Goal: Task Accomplishment & Management: Use online tool/utility

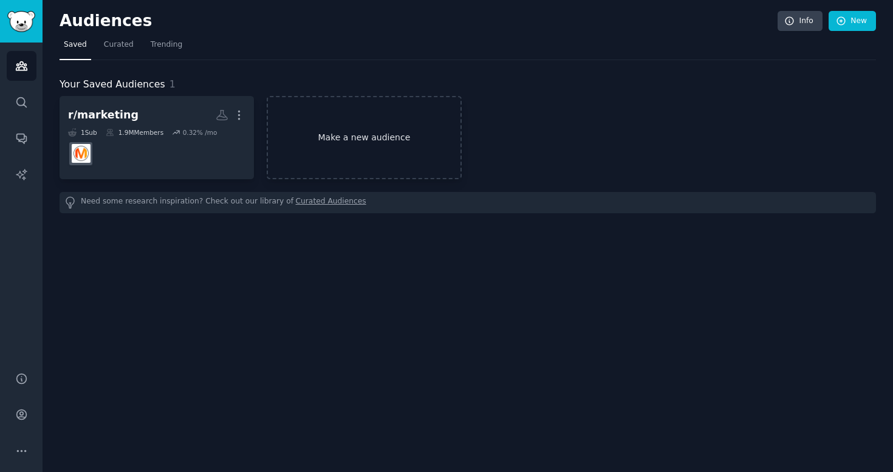
click at [367, 127] on link "Make a new audience" at bounding box center [364, 137] width 194 height 83
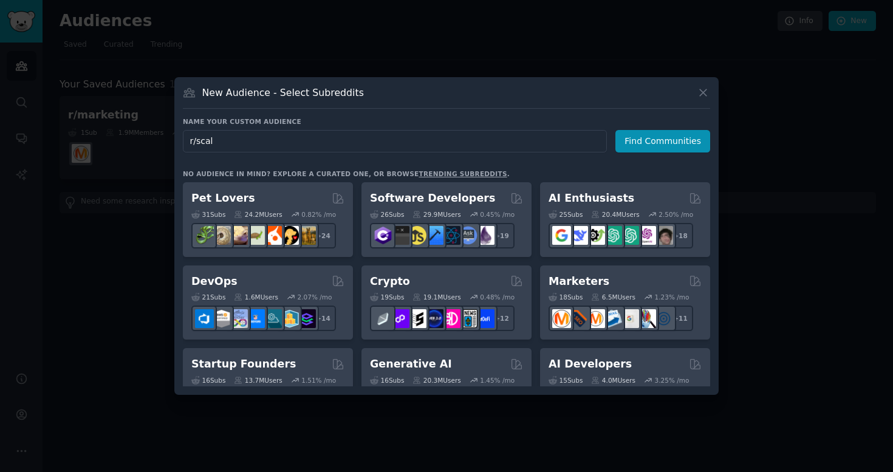
type input "r/scale"
click button "Find Communities" at bounding box center [662, 141] width 95 height 22
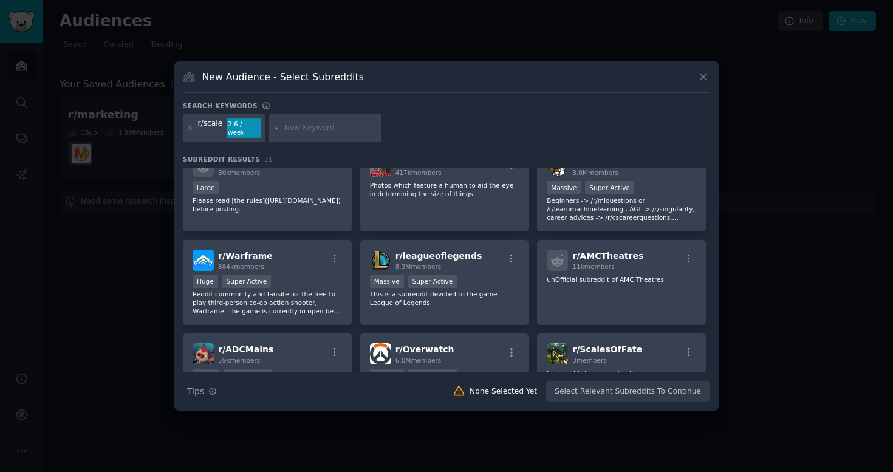
scroll to position [208, 0]
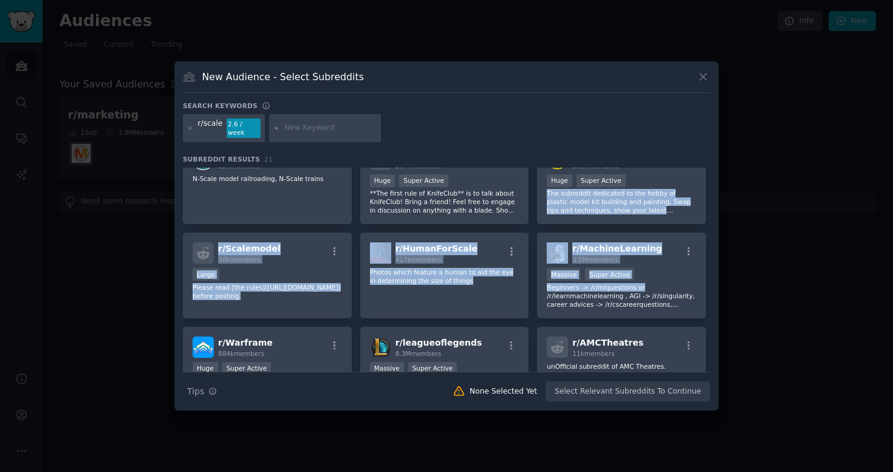
drag, startPoint x: 711, startPoint y: 281, endPoint x: 711, endPoint y: 182, distance: 99.6
click at [711, 182] on div "New Audience - Select Subreddits Search keywords r/scale 2.6 / week Subreddit R…" at bounding box center [446, 235] width 544 height 349
click at [703, 81] on icon at bounding box center [703, 77] width 7 height 7
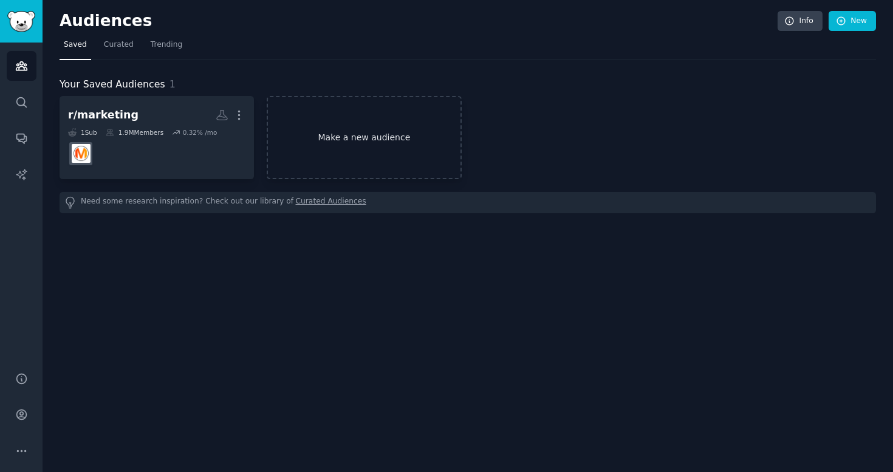
click at [291, 148] on link "Make a new audience" at bounding box center [364, 137] width 194 height 83
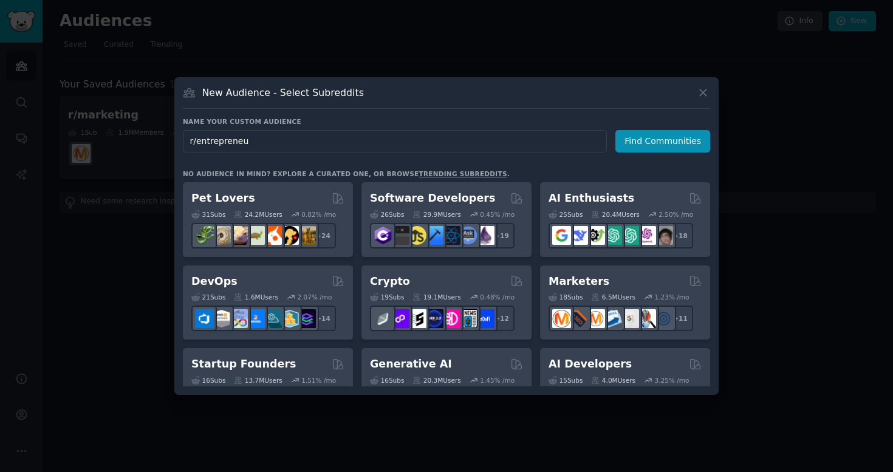
type input "r/entrepreneur"
click button "Find Communities" at bounding box center [662, 141] width 95 height 22
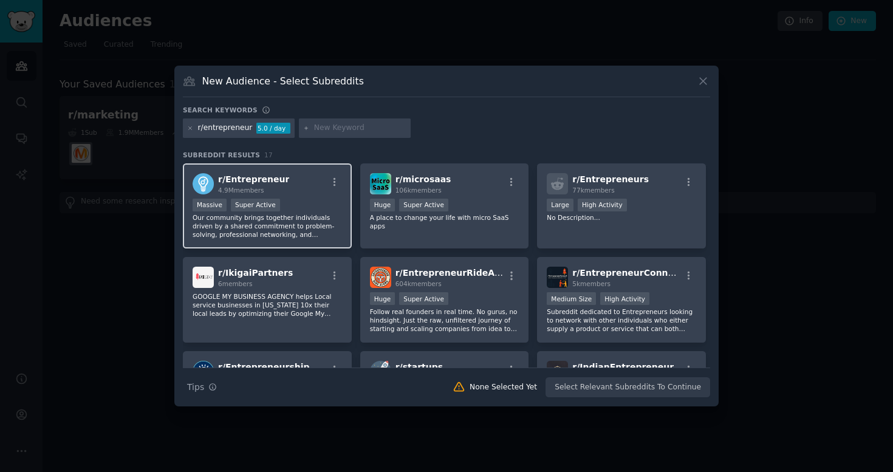
click at [298, 192] on div "r/ Entrepreneur 4.9M members" at bounding box center [267, 183] width 149 height 21
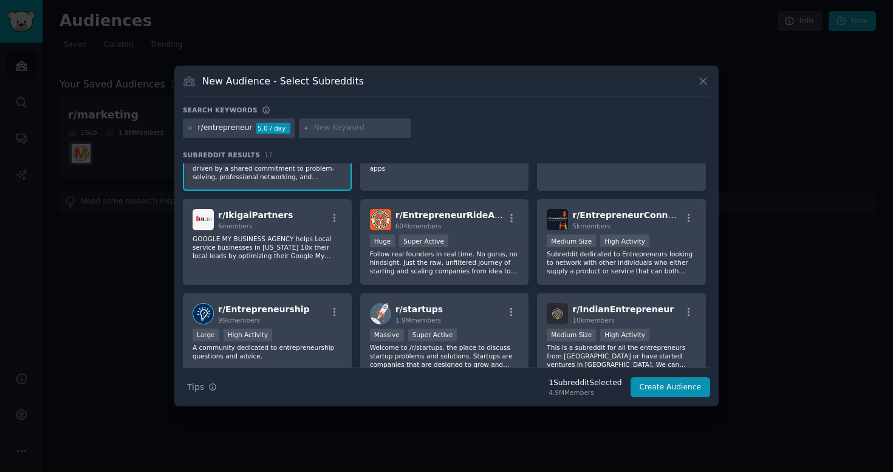
scroll to position [63, 0]
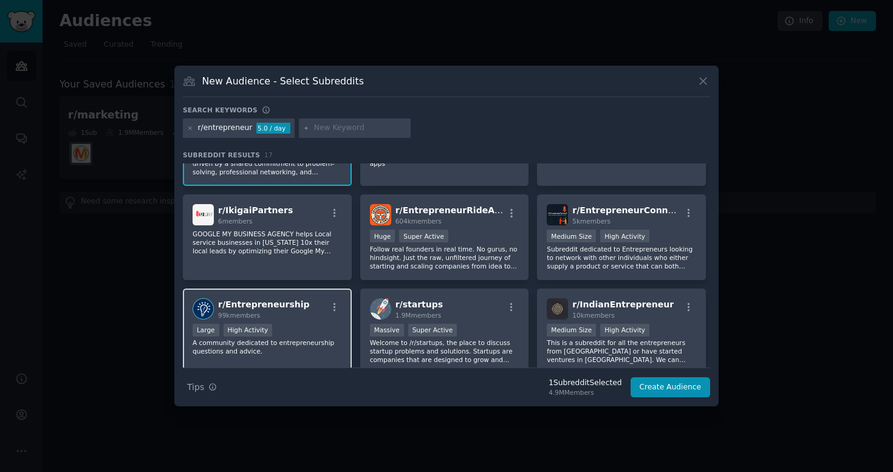
click at [266, 311] on div "99k members" at bounding box center [264, 315] width 92 height 9
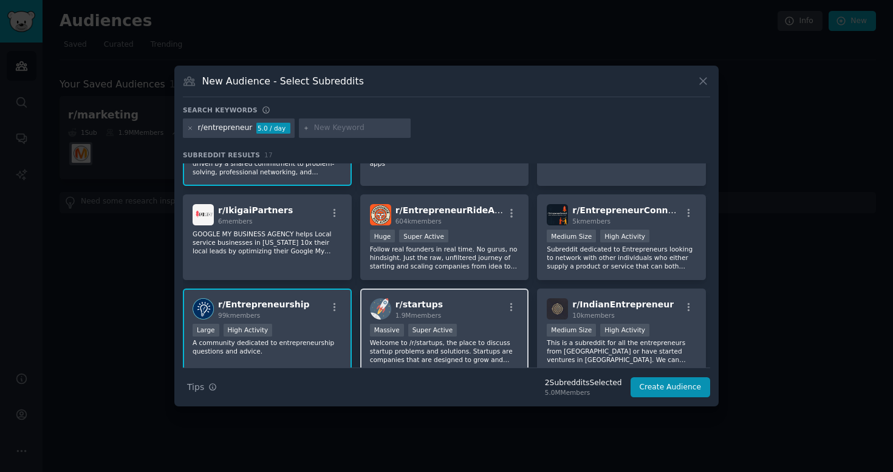
click at [451, 313] on div "r/ startups 1.9M members" at bounding box center [444, 308] width 149 height 21
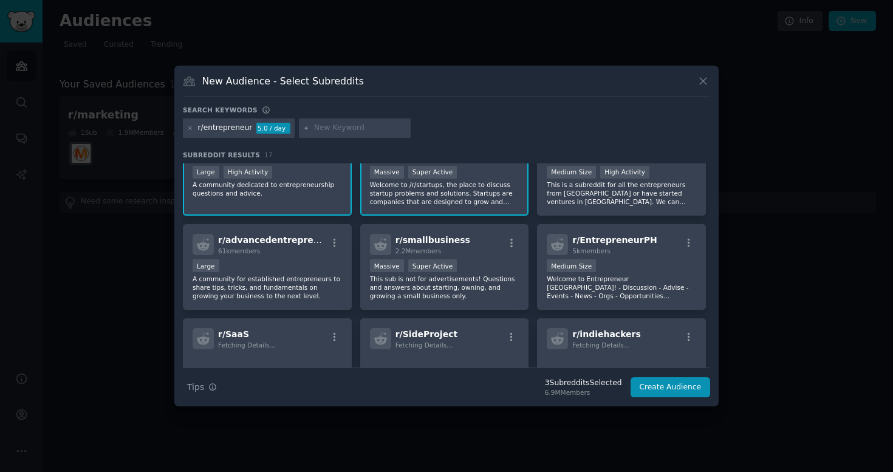
scroll to position [223, 0]
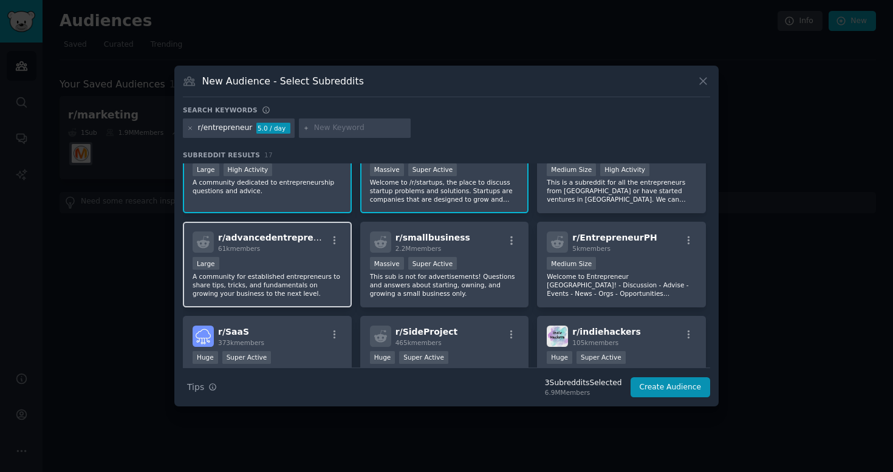
click at [293, 272] on p "A community for established entrepreneurs to share tips, tricks, and fundamenta…" at bounding box center [267, 285] width 149 height 26
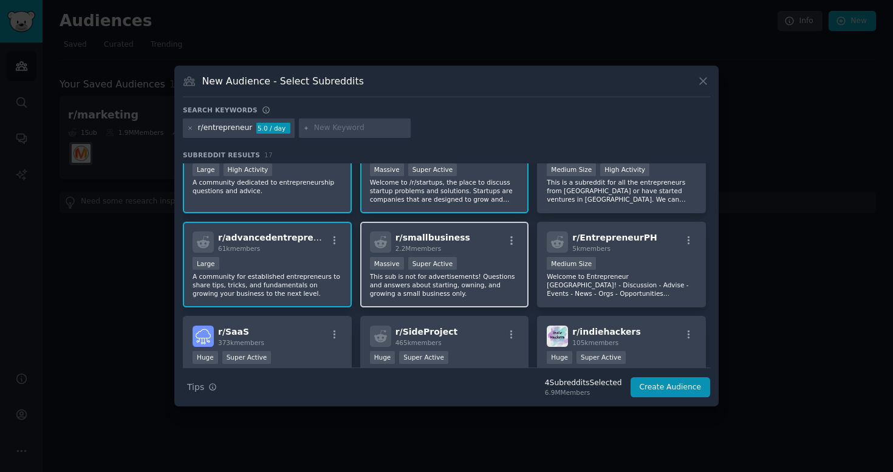
click at [506, 253] on div "r/ smallbusiness 2.2M members >= 95th percentile for submissions / day Massive …" at bounding box center [444, 265] width 169 height 86
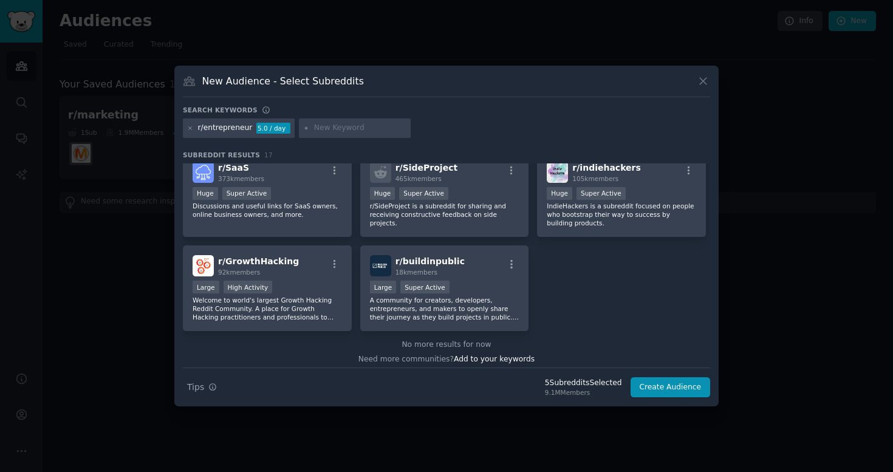
scroll to position [386, 0]
click at [303, 262] on div "r/ GrowthHacking 92k members" at bounding box center [267, 266] width 149 height 21
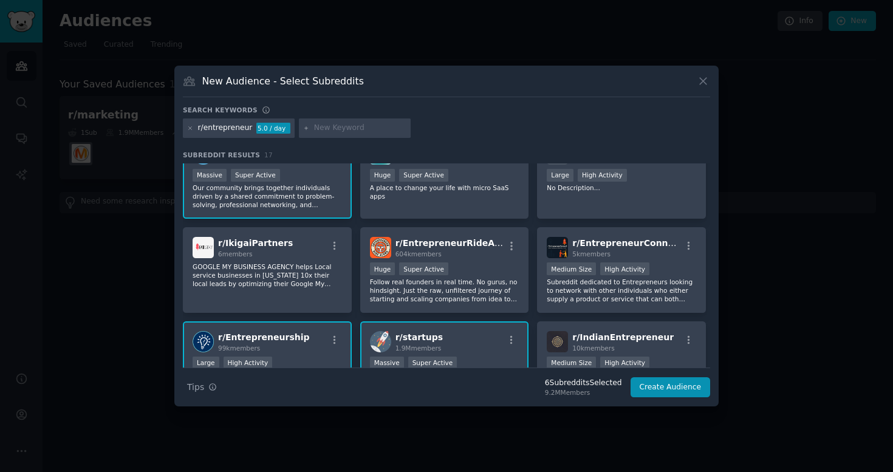
scroll to position [0, 0]
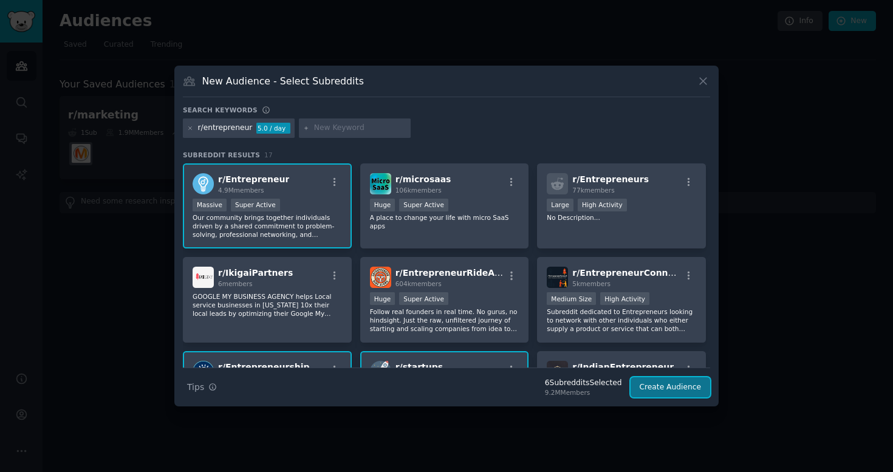
click at [658, 394] on button "Create Audience" at bounding box center [671, 387] width 80 height 21
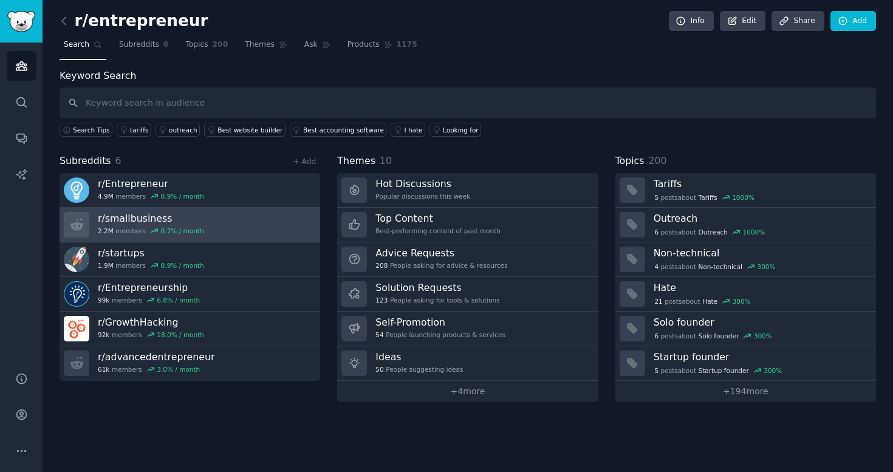
click at [235, 210] on link "r/ smallbusiness 2.2M members 0.7 % / month" at bounding box center [190, 225] width 261 height 35
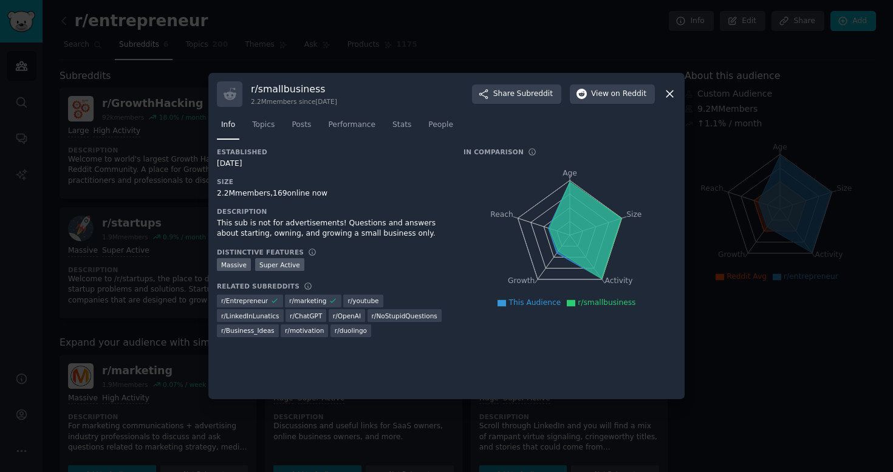
click at [671, 97] on icon at bounding box center [669, 93] width 13 height 13
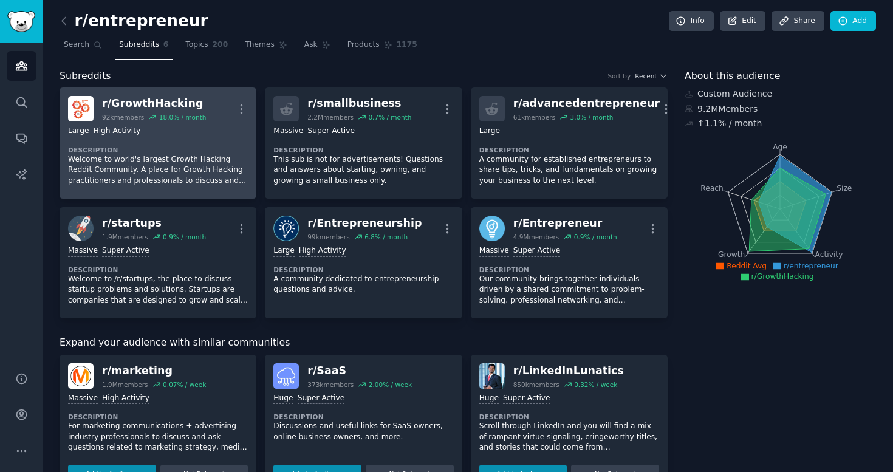
click at [231, 160] on p "Welcome to world's largest Growth Hacking Reddit Community. A place for Growth …" at bounding box center [158, 170] width 180 height 32
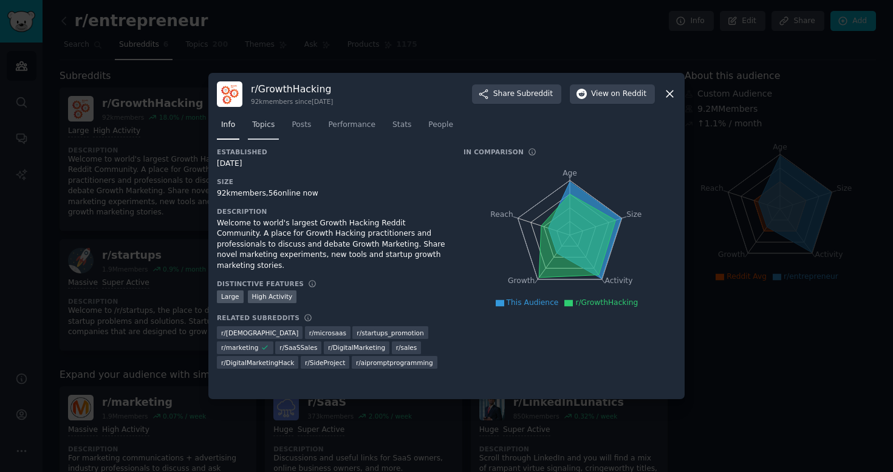
click at [265, 129] on span "Topics" at bounding box center [263, 125] width 22 height 11
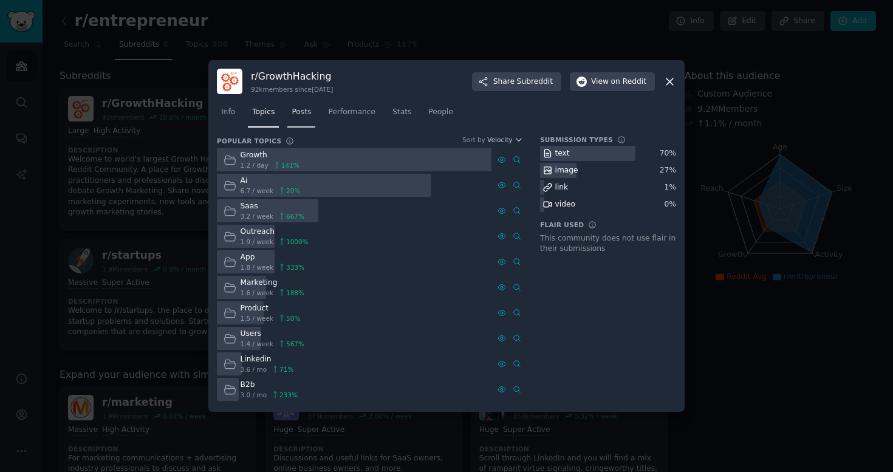
click at [301, 115] on span "Posts" at bounding box center [301, 112] width 19 height 11
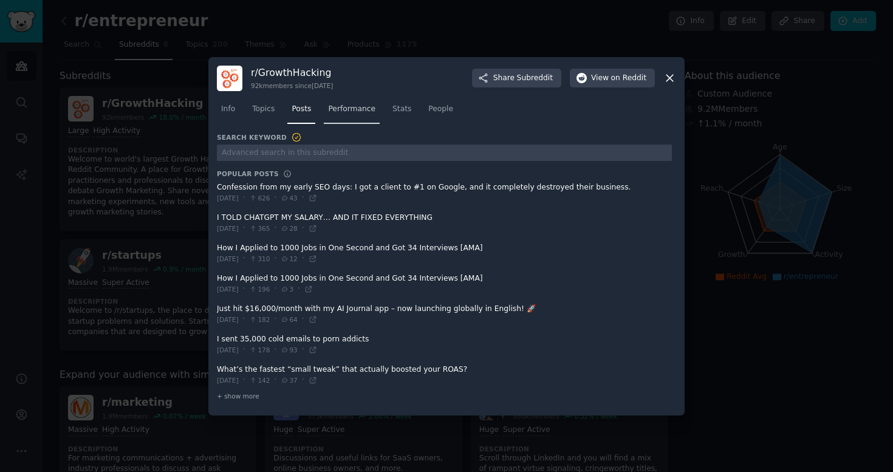
click at [364, 107] on span "Performance" at bounding box center [351, 109] width 47 height 11
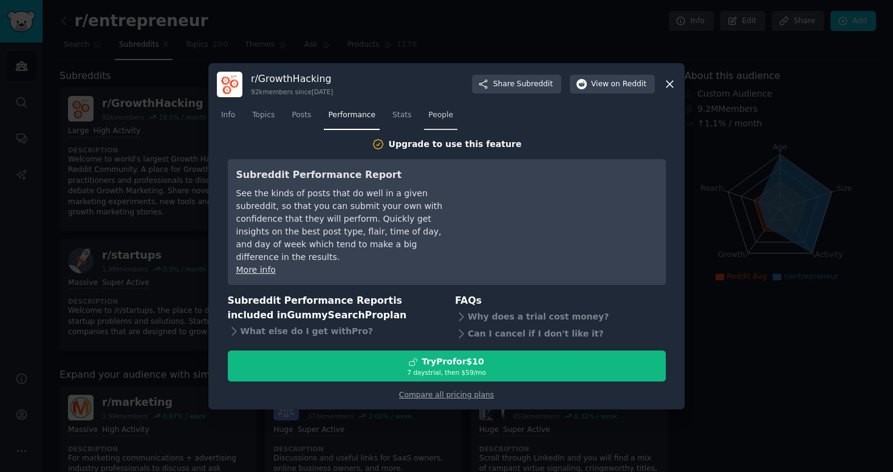
click at [430, 121] on span "People" at bounding box center [440, 115] width 25 height 11
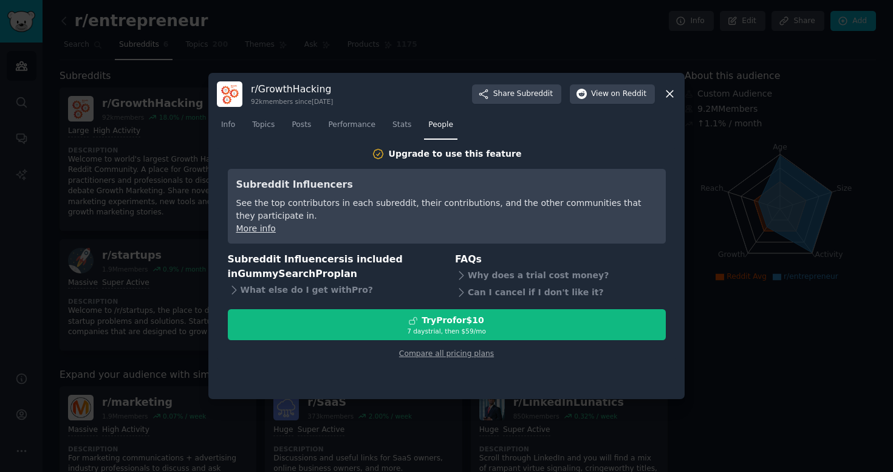
click at [671, 96] on icon at bounding box center [669, 94] width 7 height 7
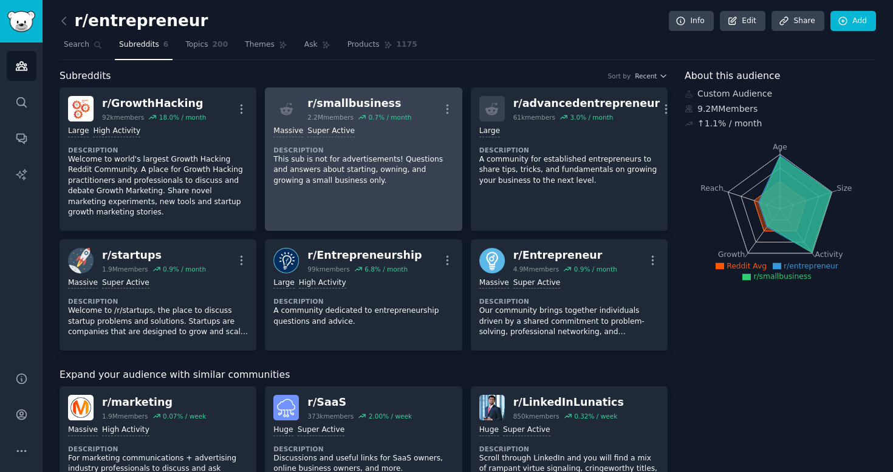
click at [338, 182] on p "This sub is not for advertisements! Questions and answers about starting, ownin…" at bounding box center [363, 170] width 180 height 32
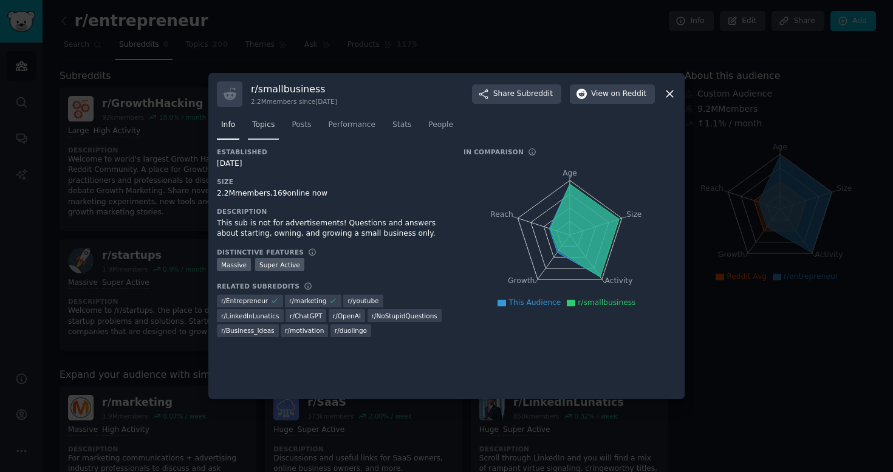
click at [260, 122] on span "Topics" at bounding box center [263, 125] width 22 height 11
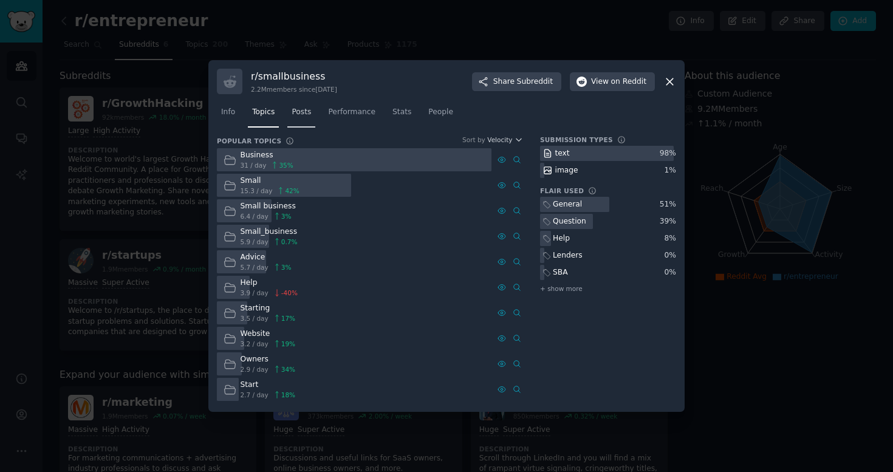
click at [304, 115] on span "Posts" at bounding box center [301, 112] width 19 height 11
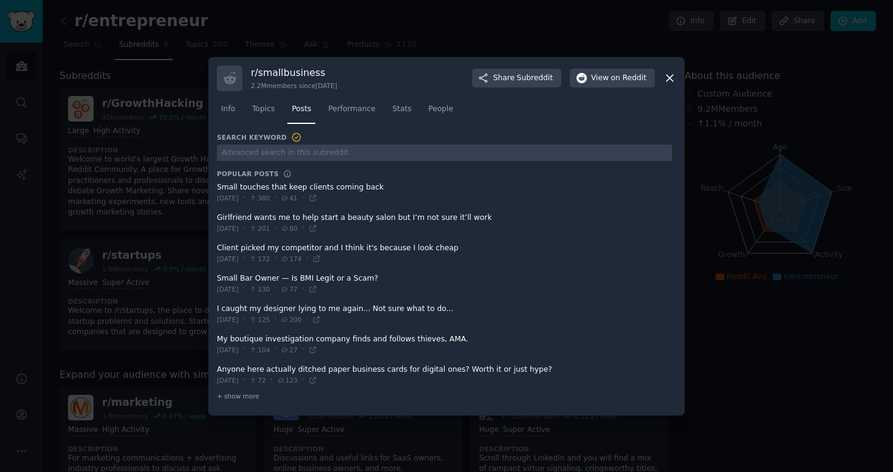
click at [672, 79] on icon at bounding box center [669, 78] width 13 height 13
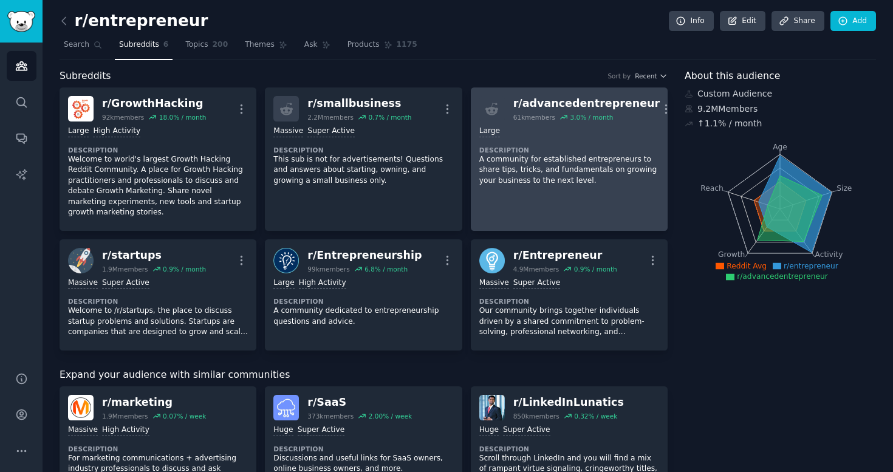
click at [604, 160] on p "A community for established entrepreneurs to share tips, tricks, and fundamenta…" at bounding box center [569, 170] width 180 height 32
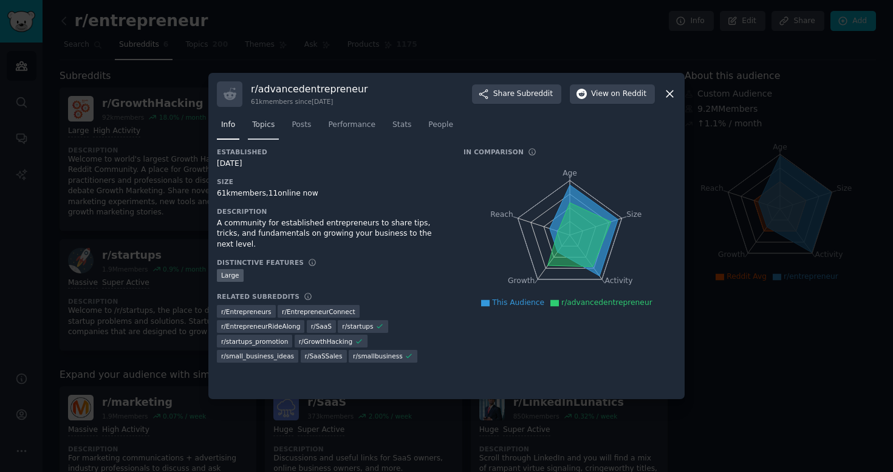
click at [261, 131] on link "Topics" at bounding box center [263, 127] width 31 height 25
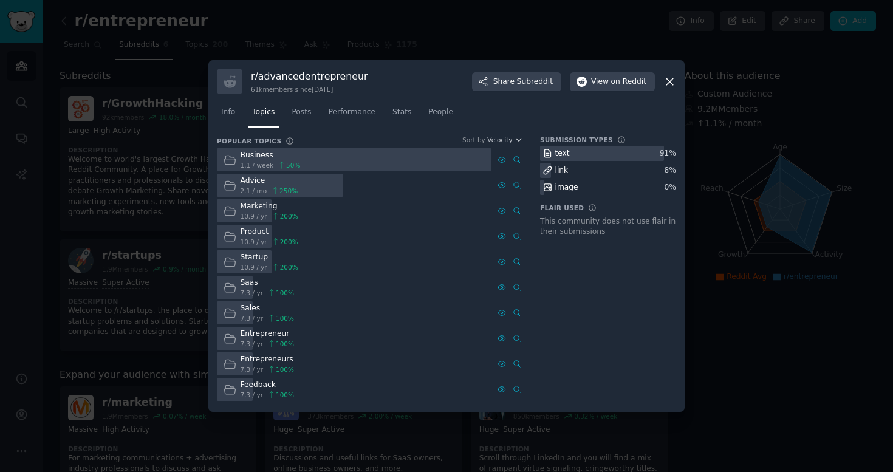
click at [670, 87] on icon at bounding box center [669, 81] width 13 height 13
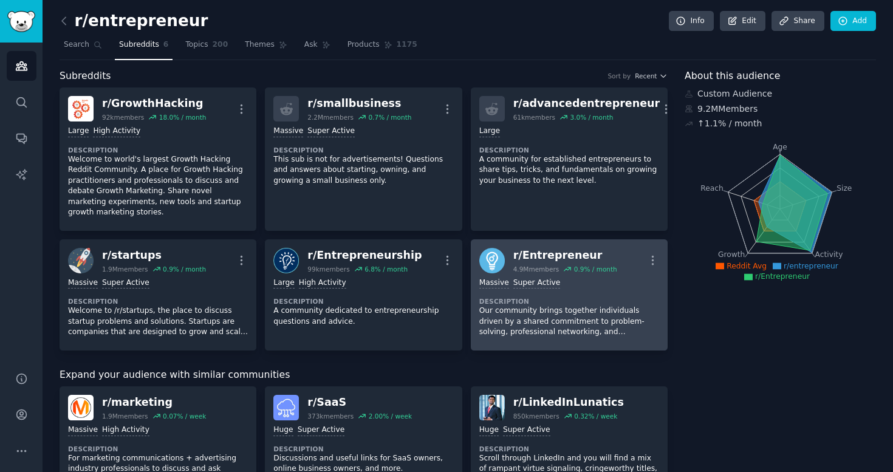
click at [620, 292] on div ">= 95th percentile for submissions / day Massive Super Active Description Our c…" at bounding box center [569, 307] width 180 height 69
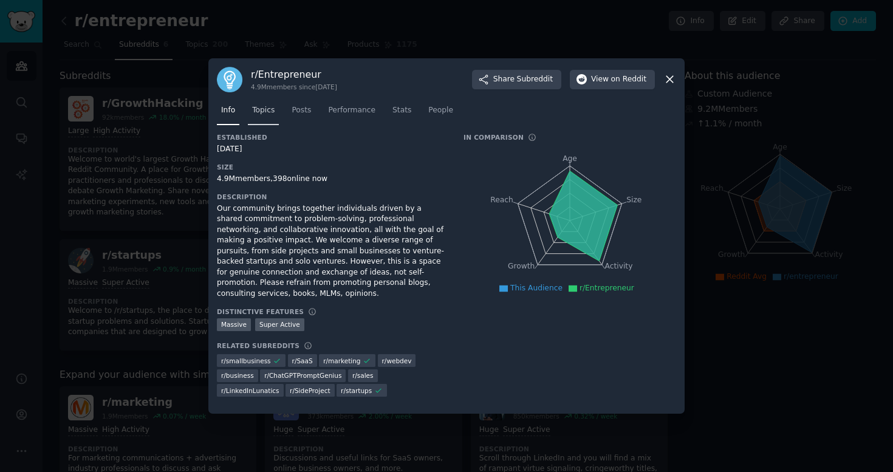
click at [272, 112] on span "Topics" at bounding box center [263, 110] width 22 height 11
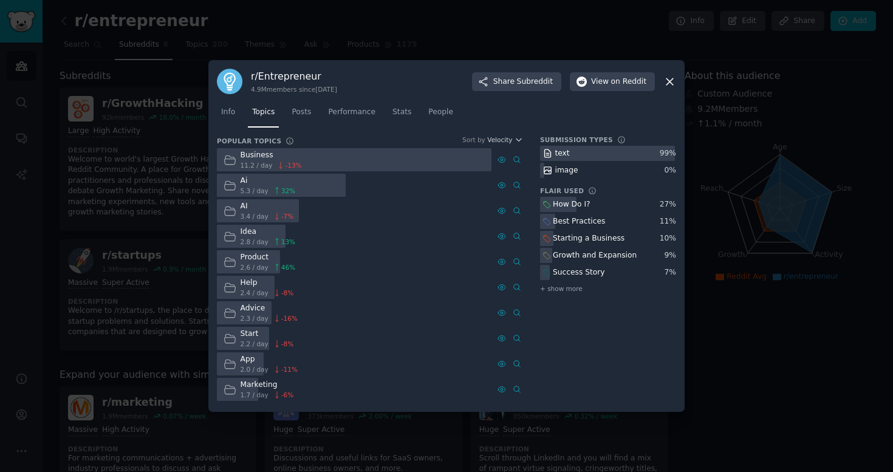
click at [668, 82] on icon at bounding box center [669, 81] width 7 height 7
